Goal: Unclear: Browse casually

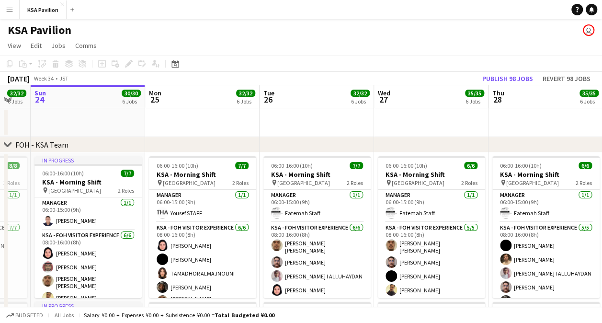
click at [305, 65] on app-toolbar "Copy Paste Paste Ctrl+V Paste with crew Ctrl+Shift+V Paste linked Job [GEOGRAPH…" at bounding box center [301, 64] width 602 height 16
